Goal: Task Accomplishment & Management: Manage account settings

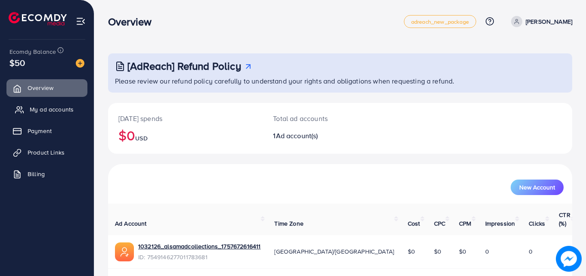
click at [52, 108] on span "My ad accounts" at bounding box center [52, 109] width 44 height 9
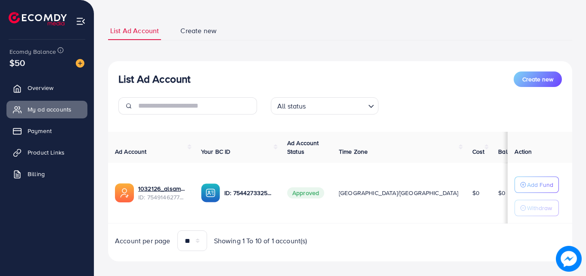
scroll to position [52, 0]
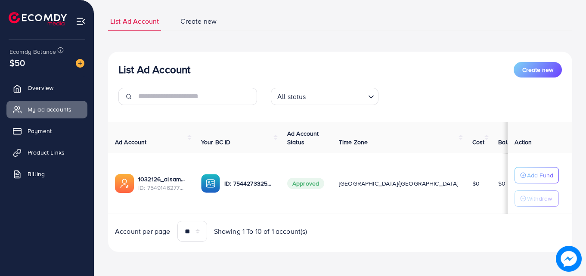
click at [406, 246] on div "List Ad Account Create new All status Loading... Ad Account Your BC ID Ad Accou…" at bounding box center [340, 152] width 464 height 201
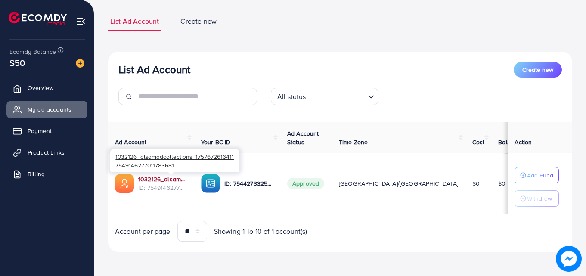
click at [162, 179] on link "1032126_alsamadcollections_1757672616411" at bounding box center [162, 179] width 49 height 9
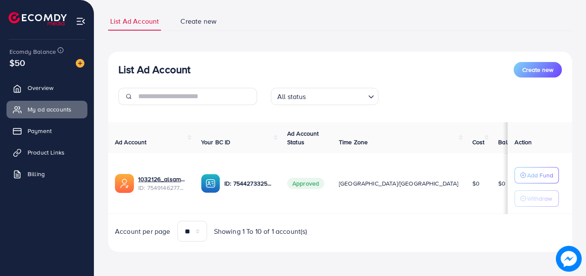
click at [348, 230] on div "Account per page ** ** ** *** Showing 1 To 10 of 1 account(s)" at bounding box center [340, 231] width 478 height 21
click at [44, 84] on span "Overview" at bounding box center [43, 88] width 26 height 9
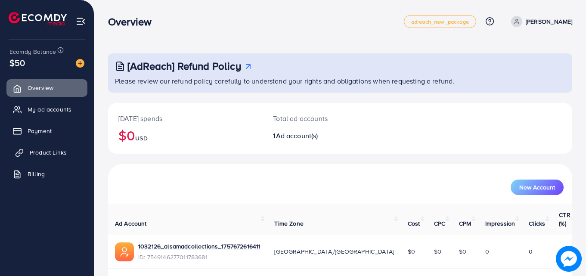
click at [52, 146] on link "Product Links" at bounding box center [46, 152] width 81 height 17
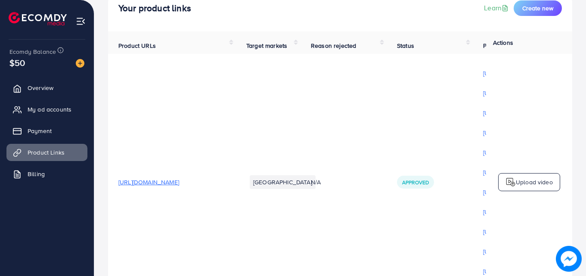
scroll to position [63, 0]
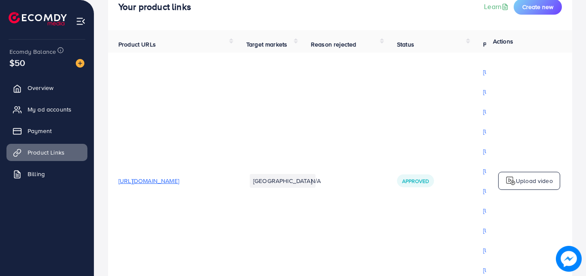
click at [179, 185] on span "[URL][DOMAIN_NAME]" at bounding box center [148, 180] width 61 height 9
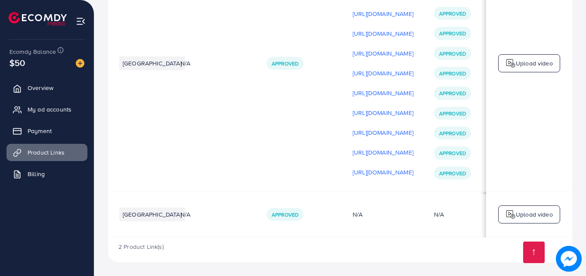
scroll to position [0, 133]
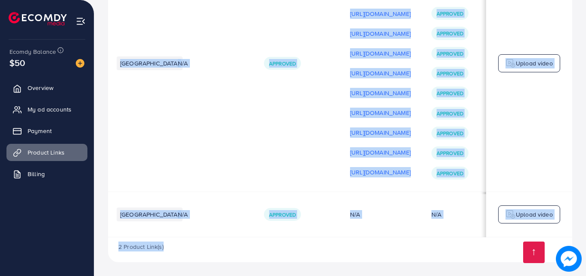
drag, startPoint x: 345, startPoint y: 237, endPoint x: 360, endPoint y: 236, distance: 15.1
click at [360, 236] on div "Product URLs Target markets Reason rejected Status Product video Status video A…" at bounding box center [340, 88] width 464 height 350
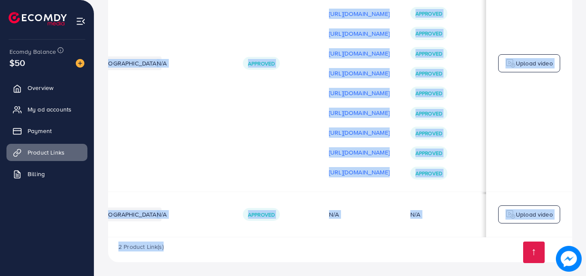
scroll to position [0, 212]
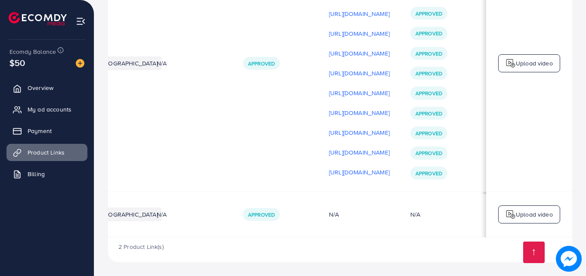
drag, startPoint x: 411, startPoint y: 237, endPoint x: 428, endPoint y: 236, distance: 17.2
click at [428, 236] on div "Product URLs Target markets Reason rejected Status Product video Status video A…" at bounding box center [340, 75] width 464 height 325
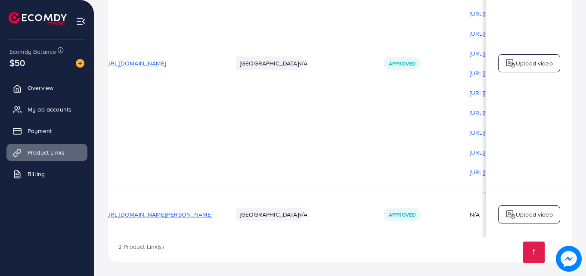
scroll to position [0, 0]
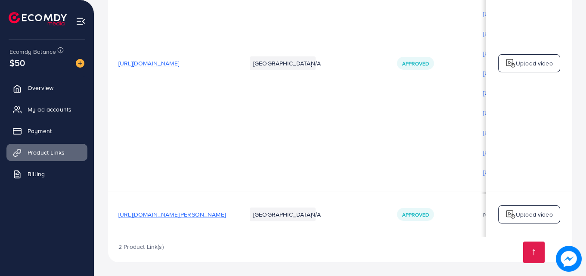
drag, startPoint x: 211, startPoint y: 233, endPoint x: 188, endPoint y: 232, distance: 23.7
click at [188, 232] on td "[URL][DOMAIN_NAME][PERSON_NAME]" at bounding box center [172, 214] width 128 height 45
click at [38, 110] on span "My ad accounts" at bounding box center [52, 109] width 44 height 9
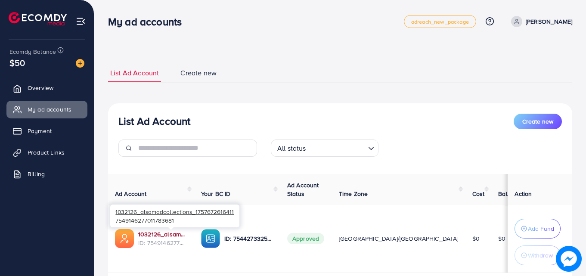
click at [155, 234] on link "1032126_alsamadcollections_1757672616411" at bounding box center [162, 234] width 49 height 9
